Goal: Transaction & Acquisition: Purchase product/service

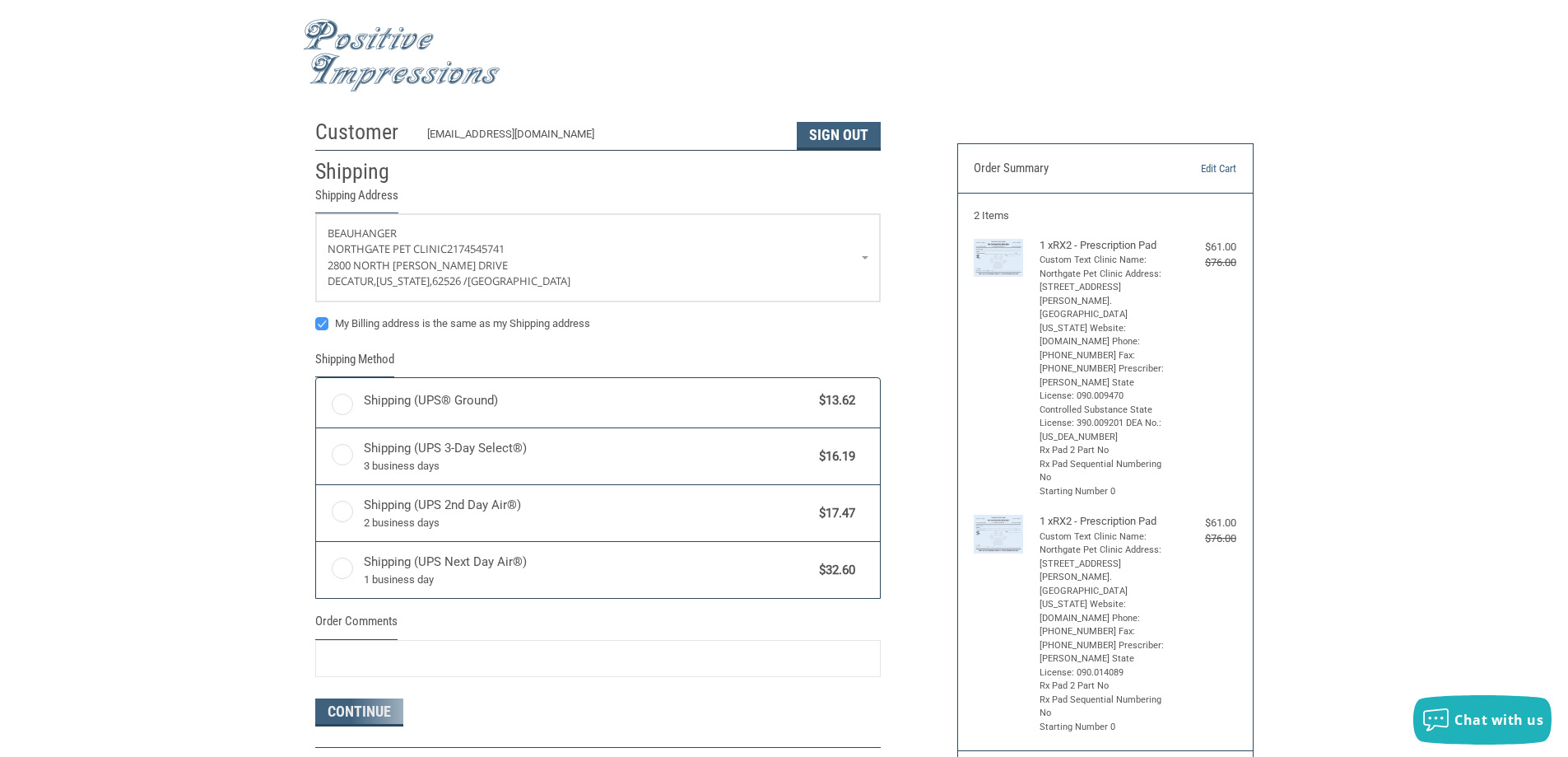
radio input "true"
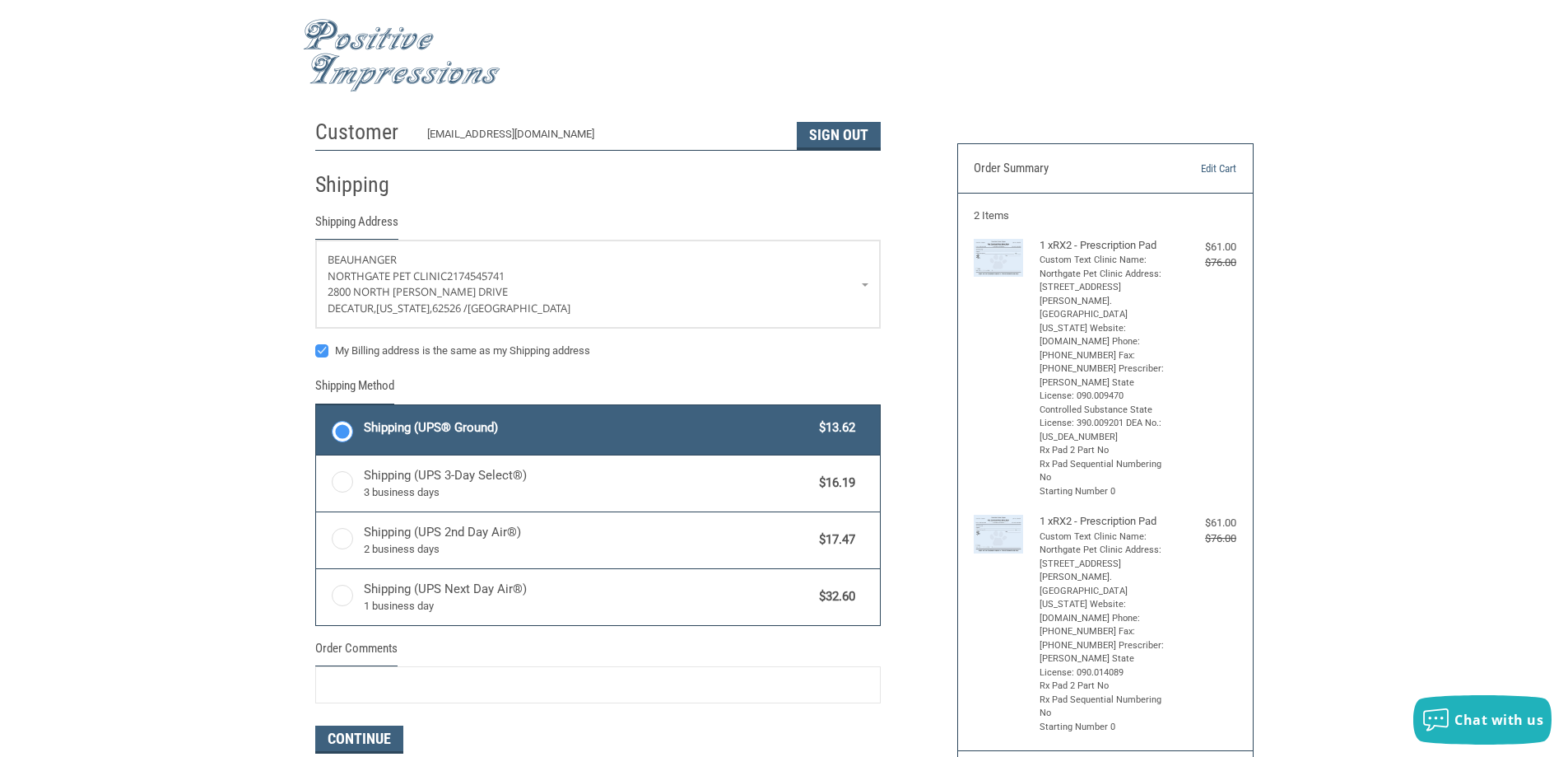
click at [623, 428] on span "Shipping (UPS® Ground)" at bounding box center [588, 427] width 448 height 19
click at [317, 408] on input "Shipping (UPS® Ground) $13.62" at bounding box center [316, 407] width 1 height 1
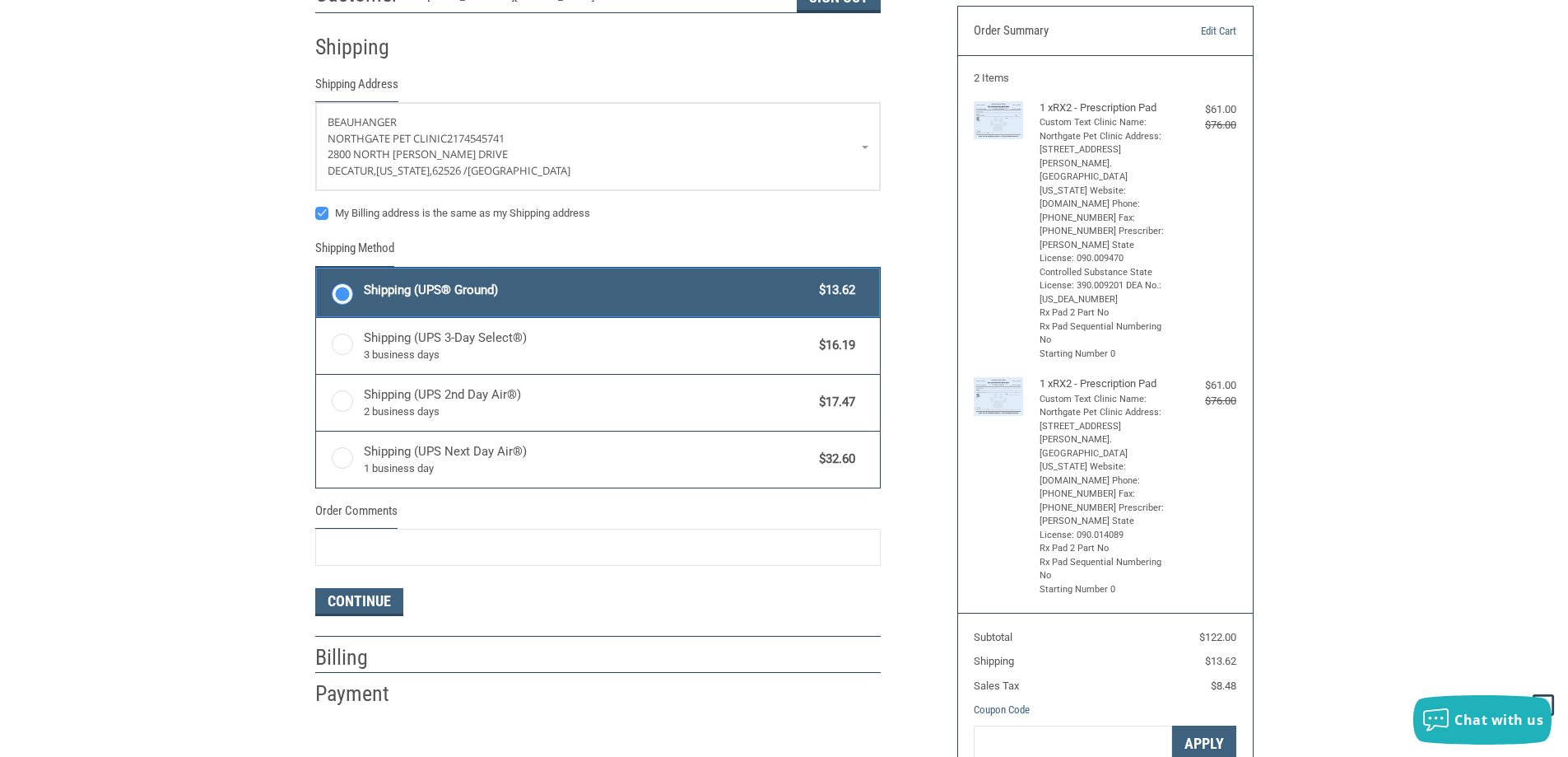
scroll to position [165, 0]
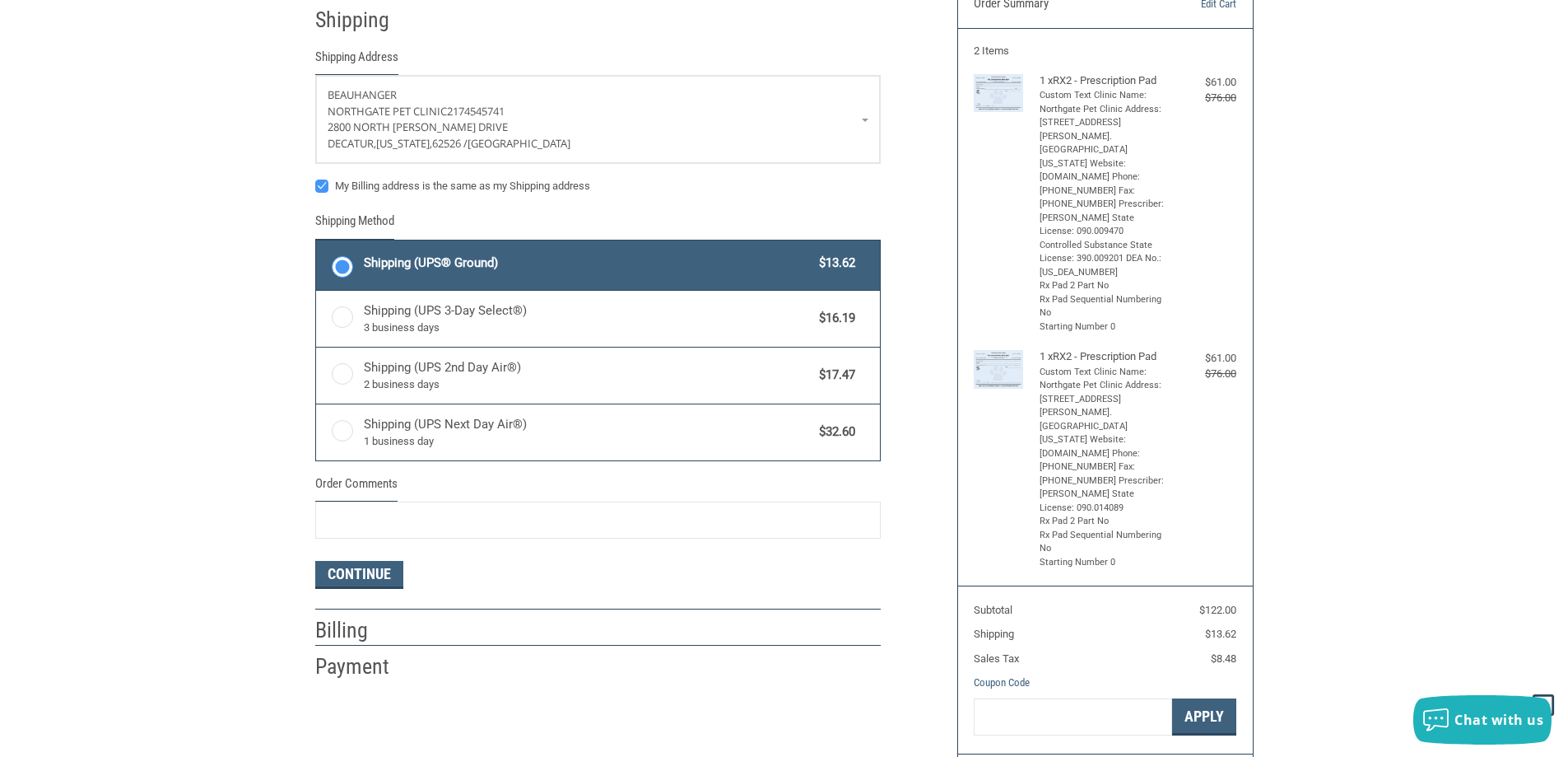
click at [393, 190] on label "My Billing address is the same as my Shipping address" at bounding box center [598, 186] width 565 height 13
click at [316, 179] on input "My Billing address is the same as my Shipping address" at bounding box center [315, 178] width 1 height 1
checkbox input "false"
click at [385, 575] on button "Continue" at bounding box center [359, 575] width 88 height 28
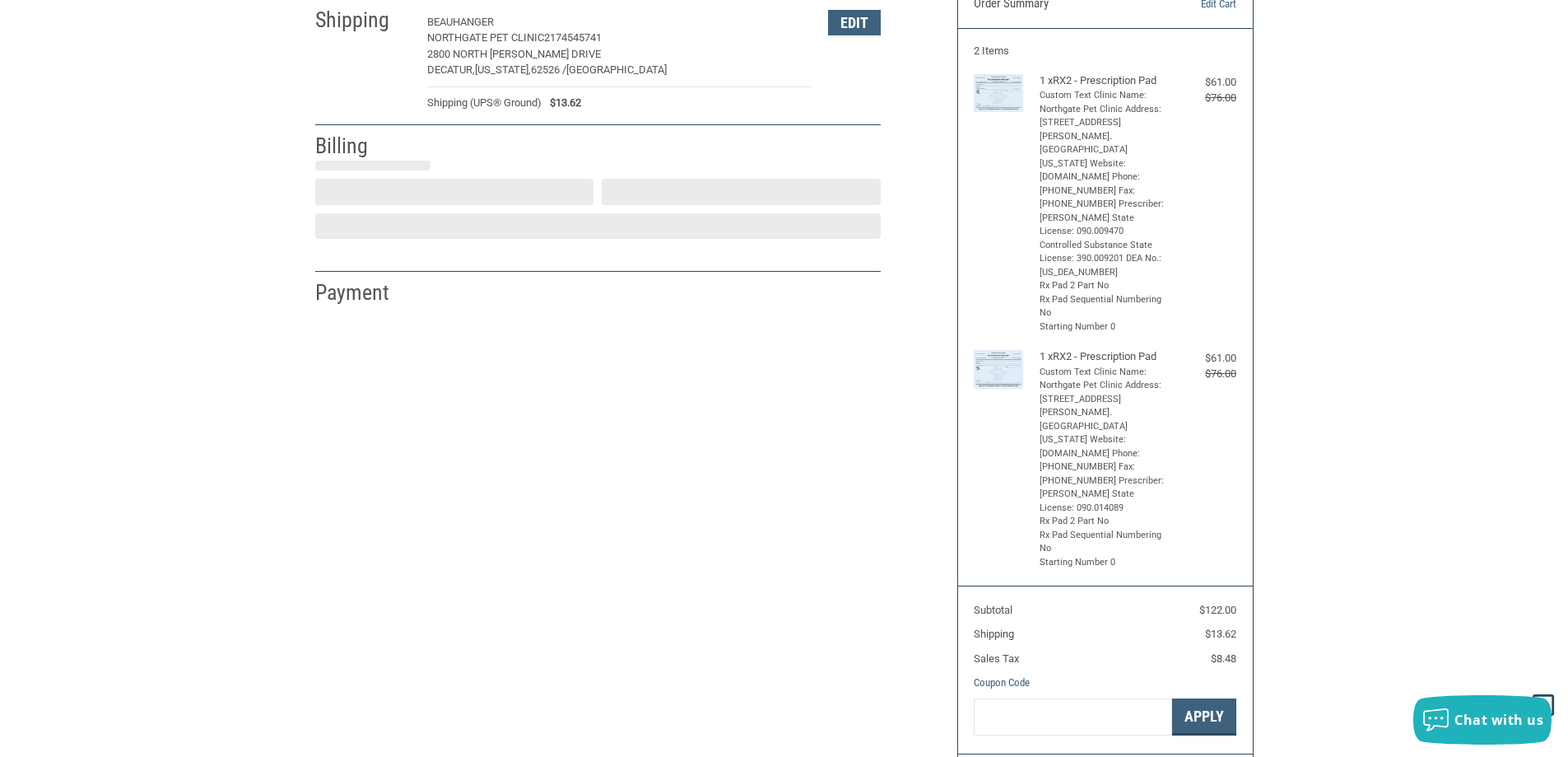
select select "US"
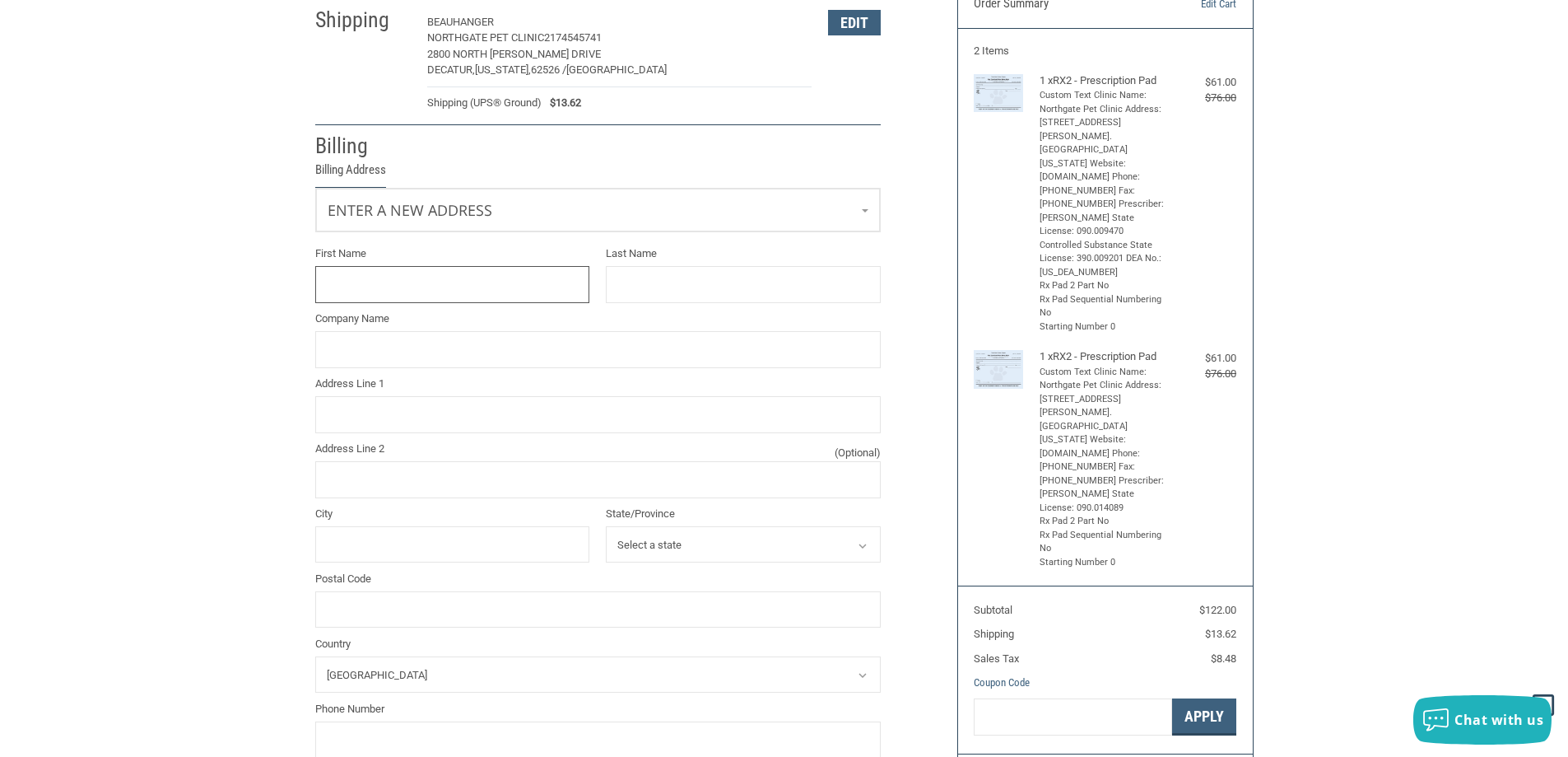
scroll to position [138, 0]
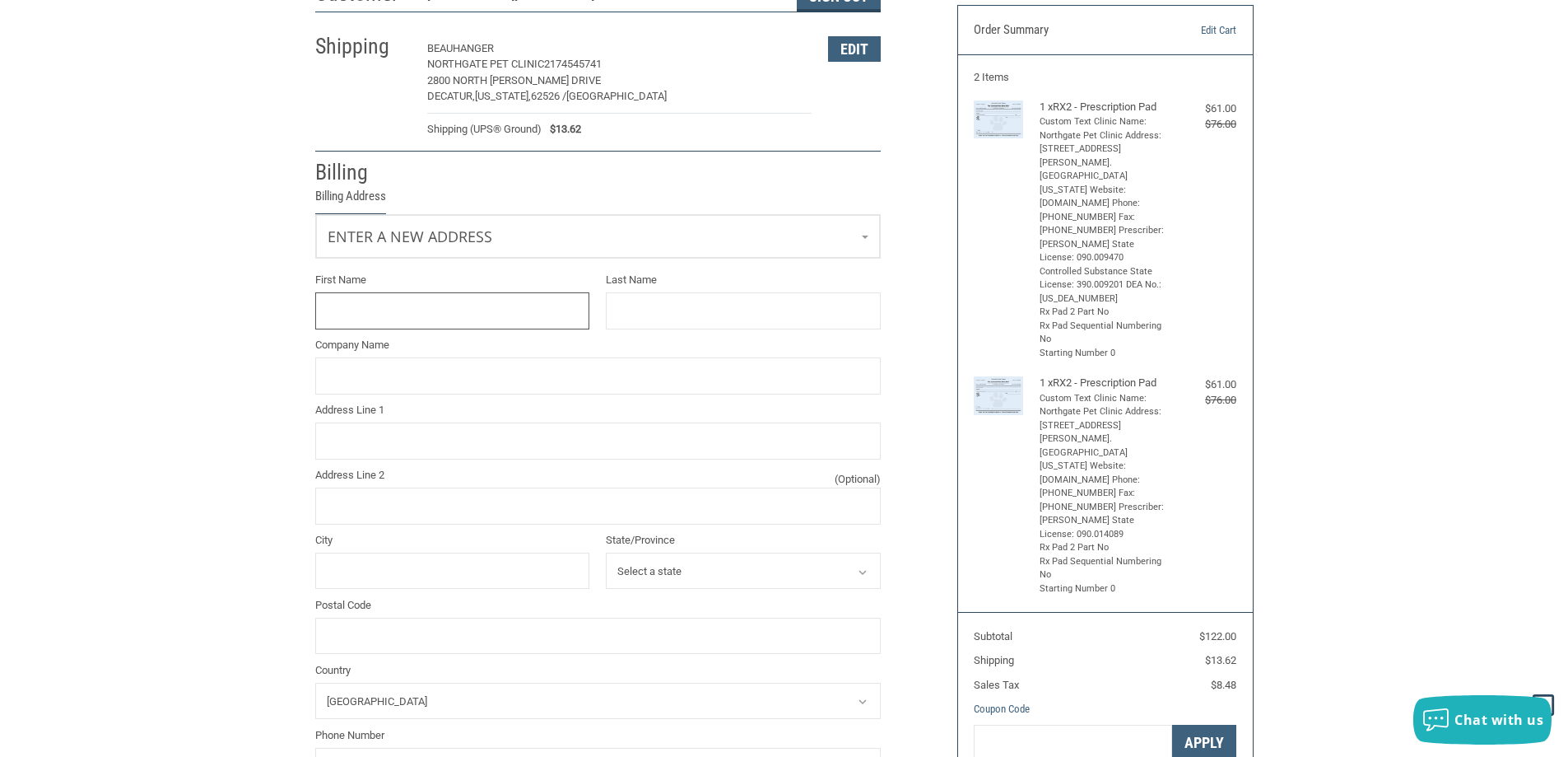
click at [404, 314] on input "First Name" at bounding box center [452, 311] width 275 height 37
type input "Beau"
type input "Hanger"
type input "[GEOGRAPHIC_DATA]"
type input "[STREET_ADDRESS]"
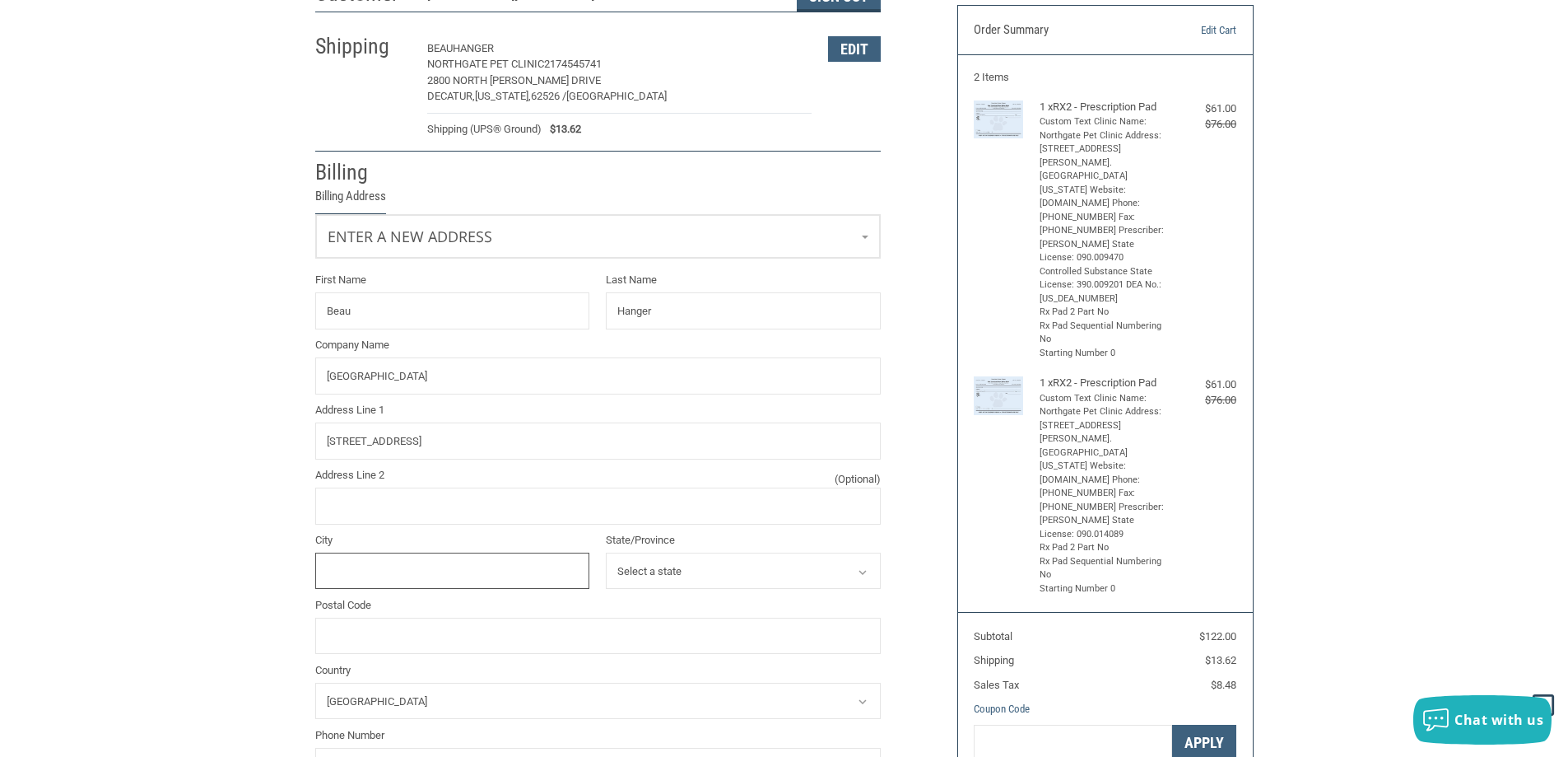
type input "Bloomington"
select select "IL"
type input "61704"
type input "3094525111"
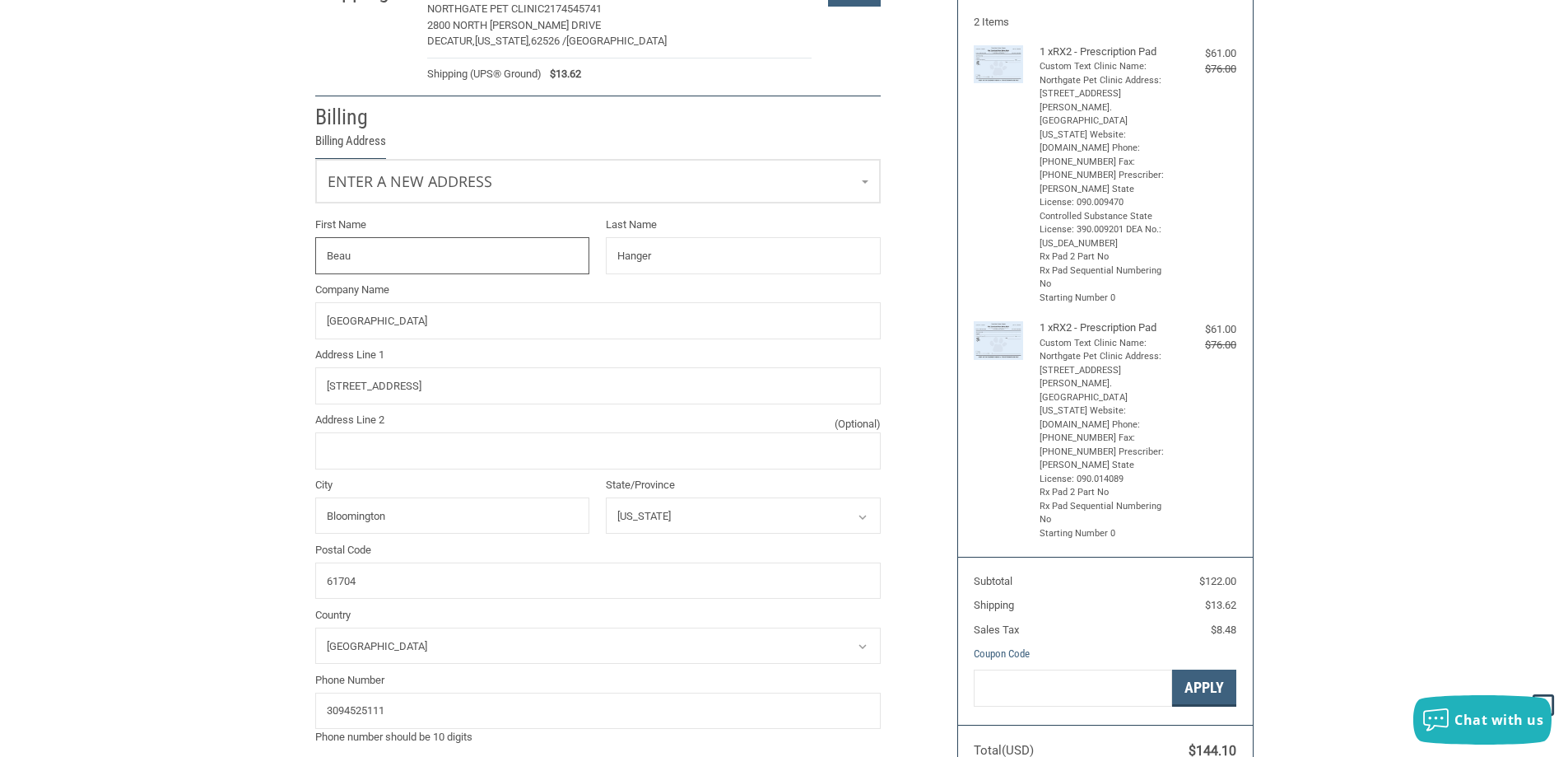
scroll to position [276, 0]
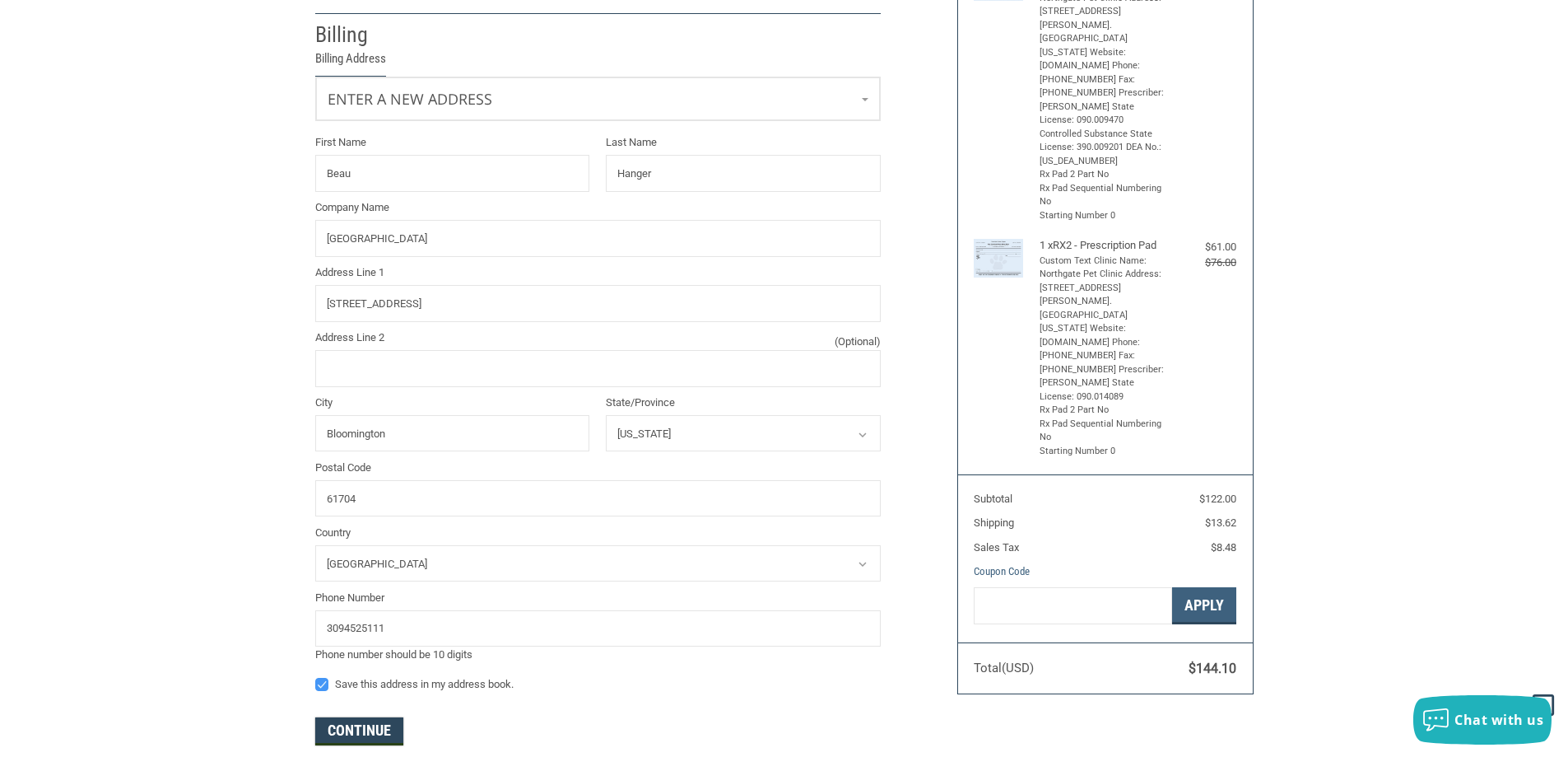
click at [376, 732] on button "Continue" at bounding box center [359, 731] width 88 height 28
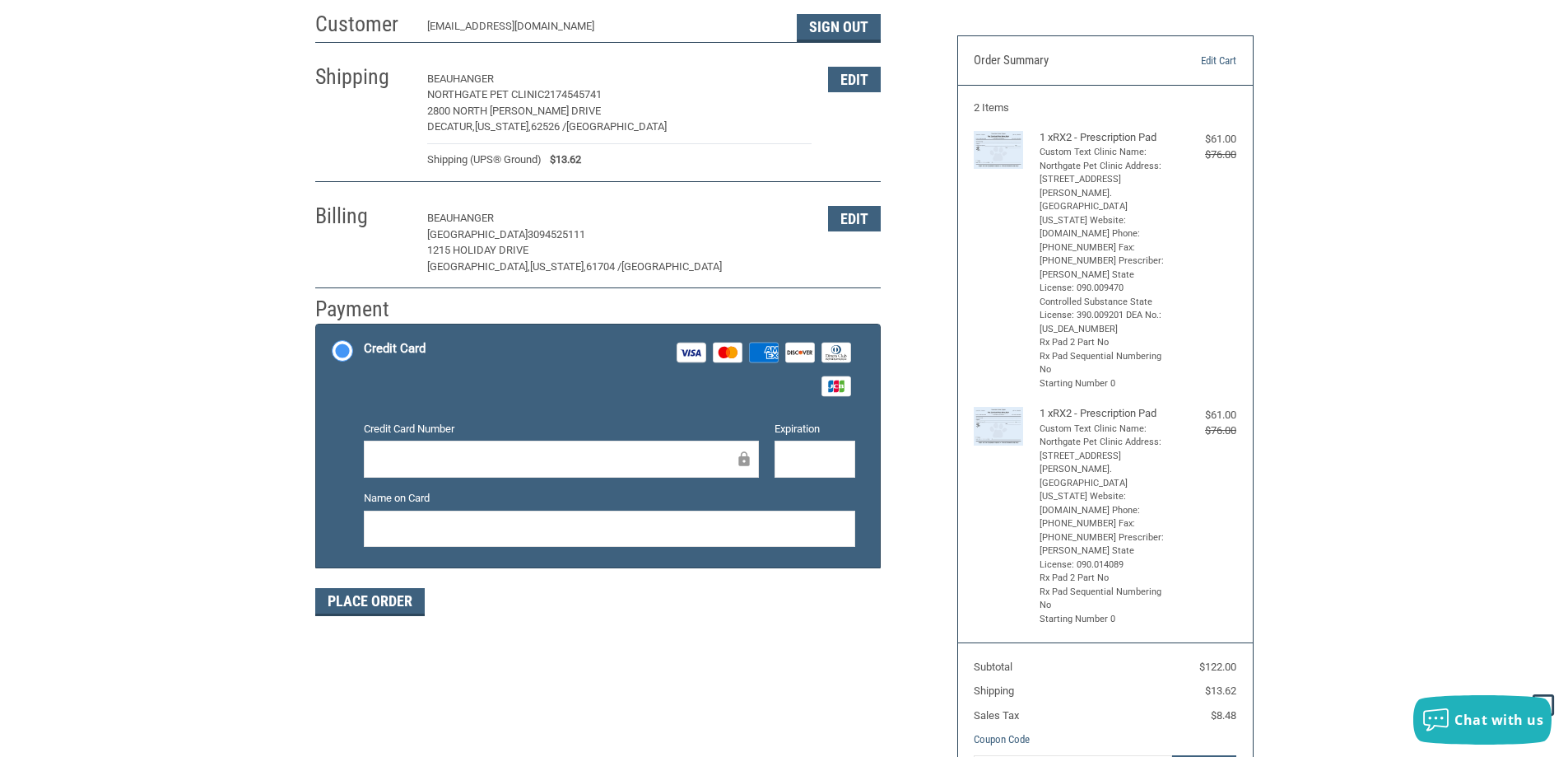
scroll to position [26, 0]
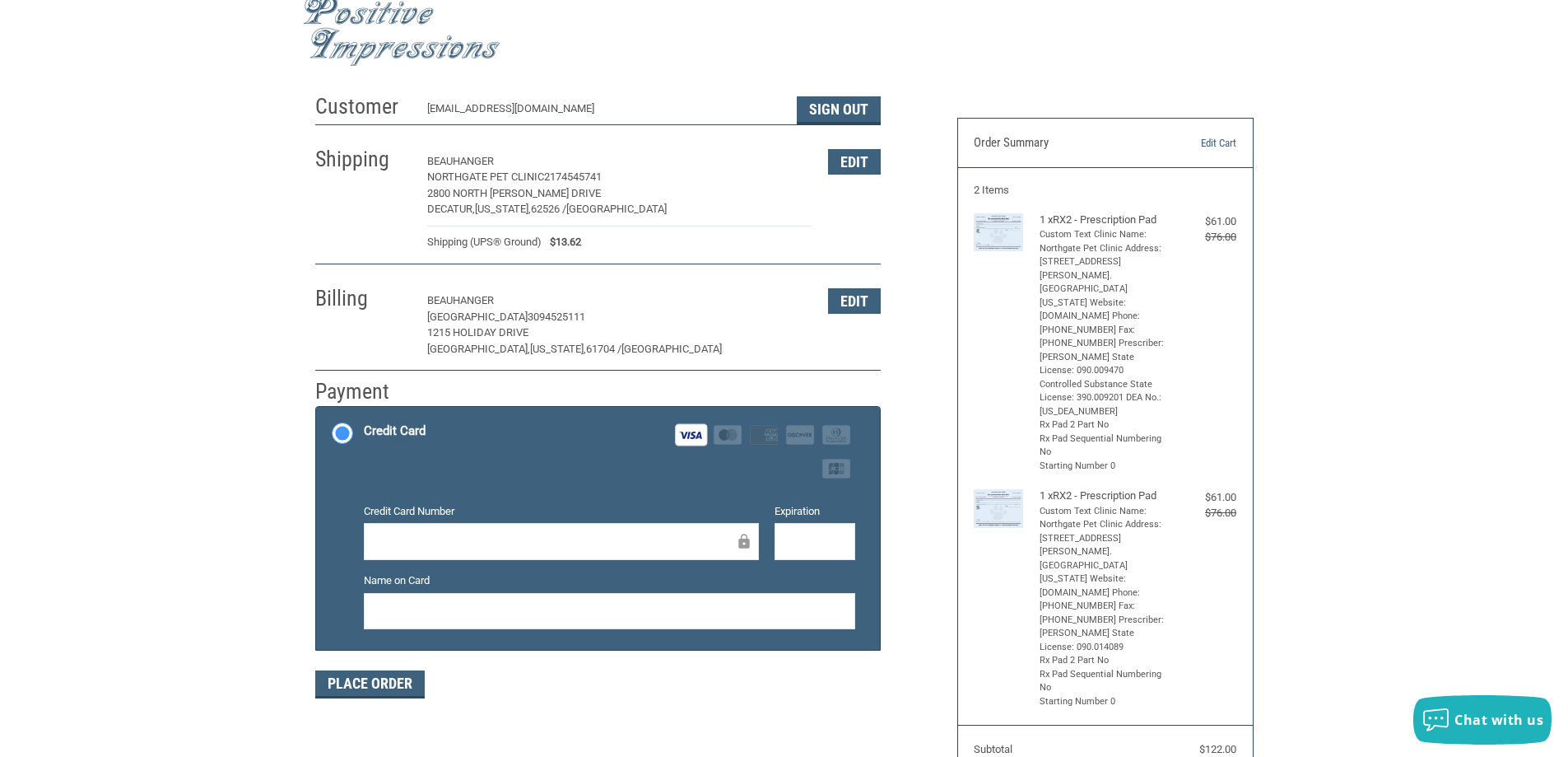
click at [515, 696] on div "Place Order" at bounding box center [598, 684] width 565 height 28
click at [396, 690] on button "Place Order" at bounding box center [370, 684] width 109 height 28
